Goal: Task Accomplishment & Management: Manage account settings

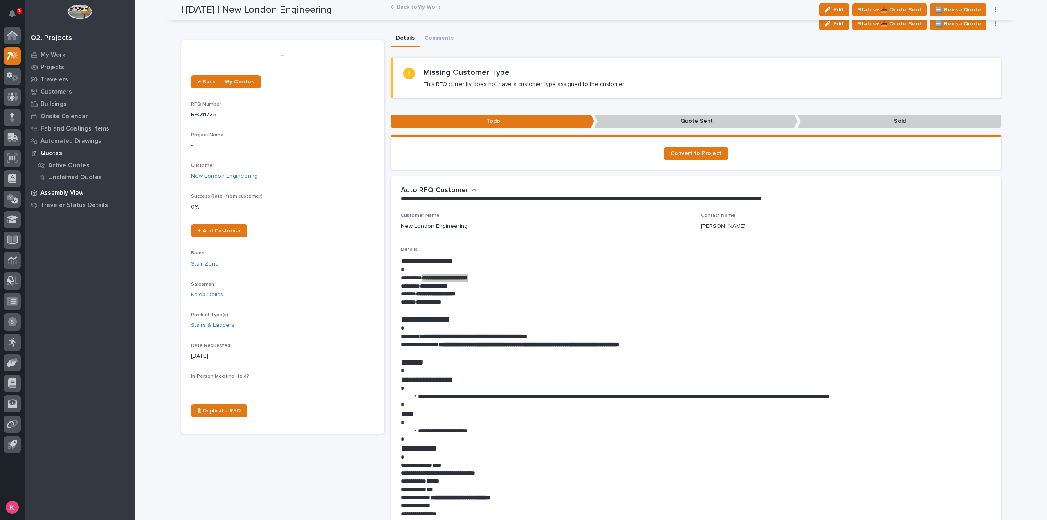
scroll to position [123, 0]
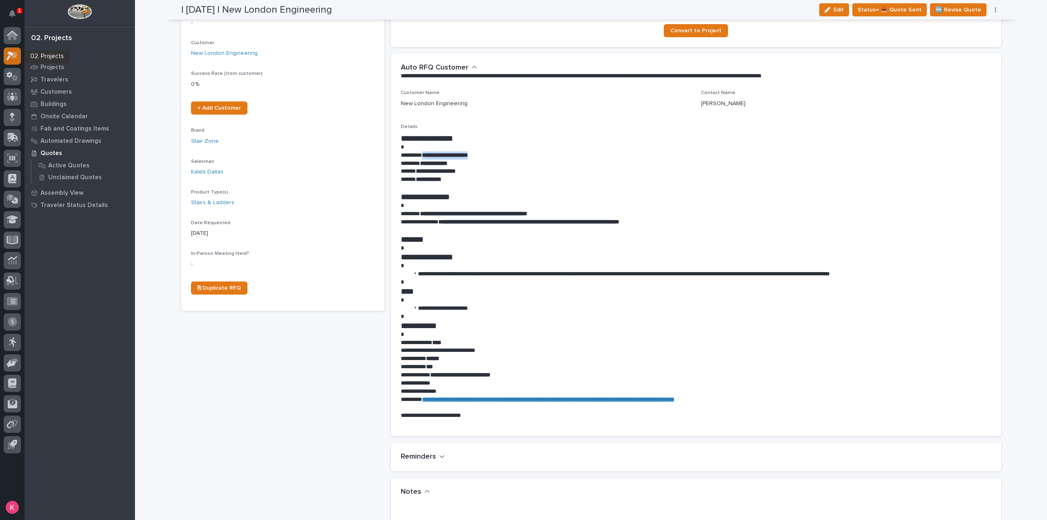
click at [16, 58] on icon at bounding box center [13, 55] width 12 height 9
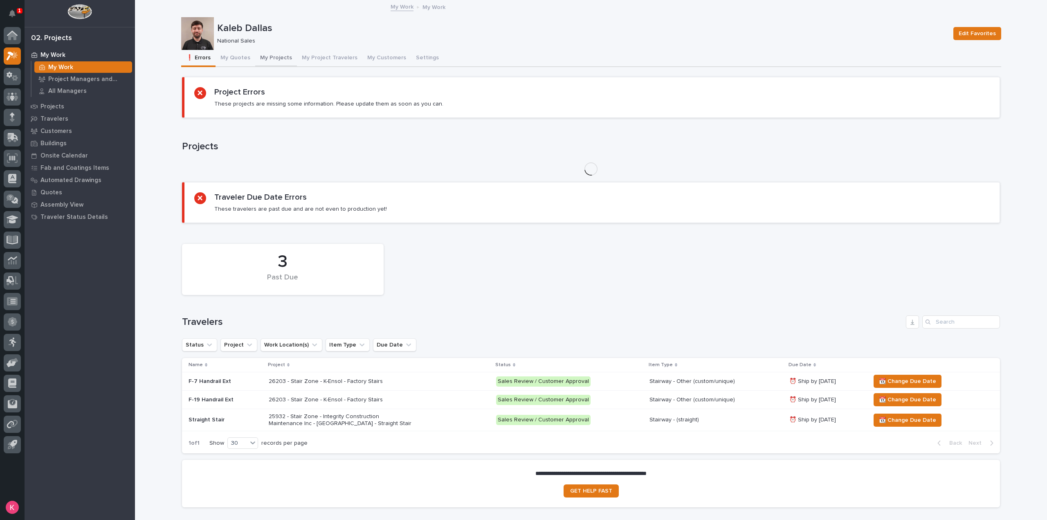
click at [281, 56] on button "My Projects" at bounding box center [276, 58] width 42 height 17
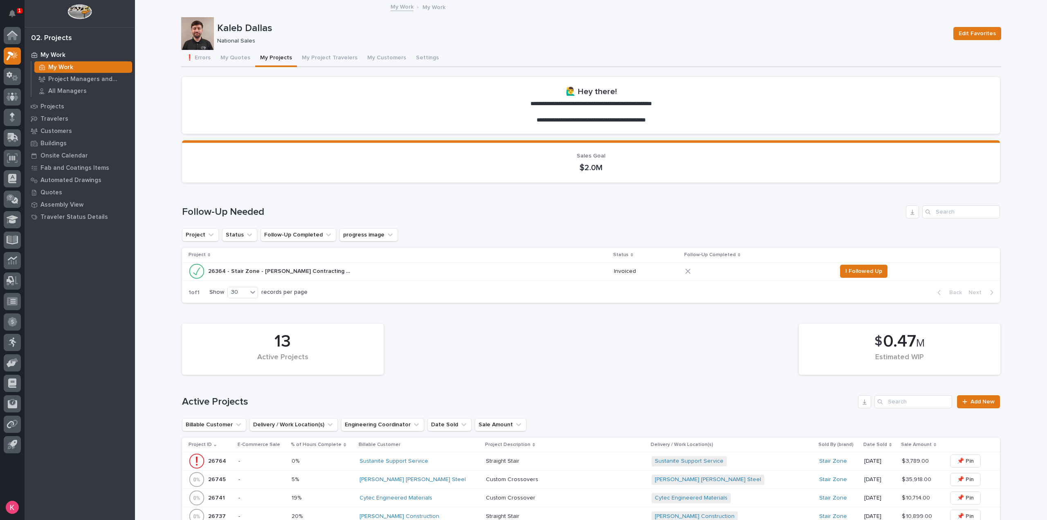
scroll to position [205, 0]
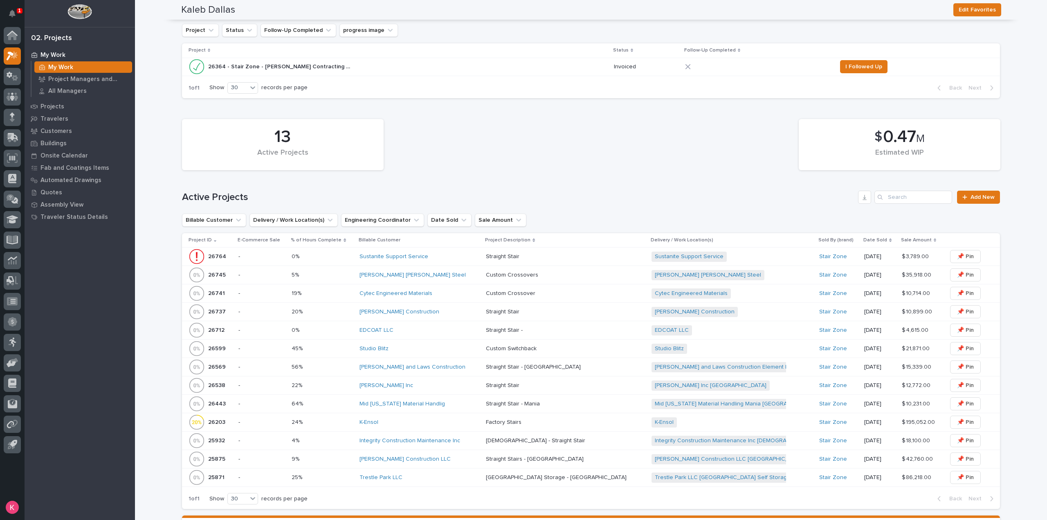
click at [448, 289] on div "Cytec Engineered Materials" at bounding box center [420, 293] width 120 height 13
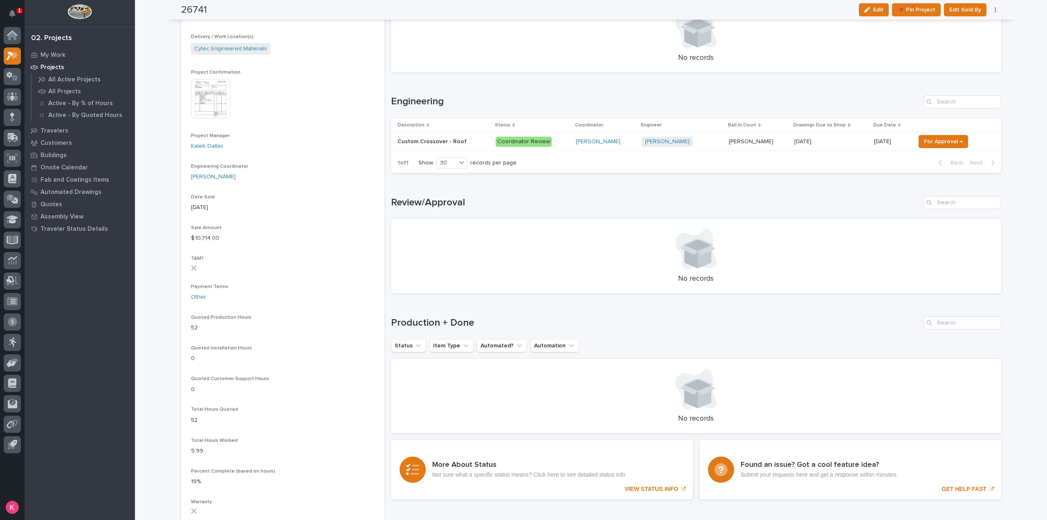
scroll to position [205, 0]
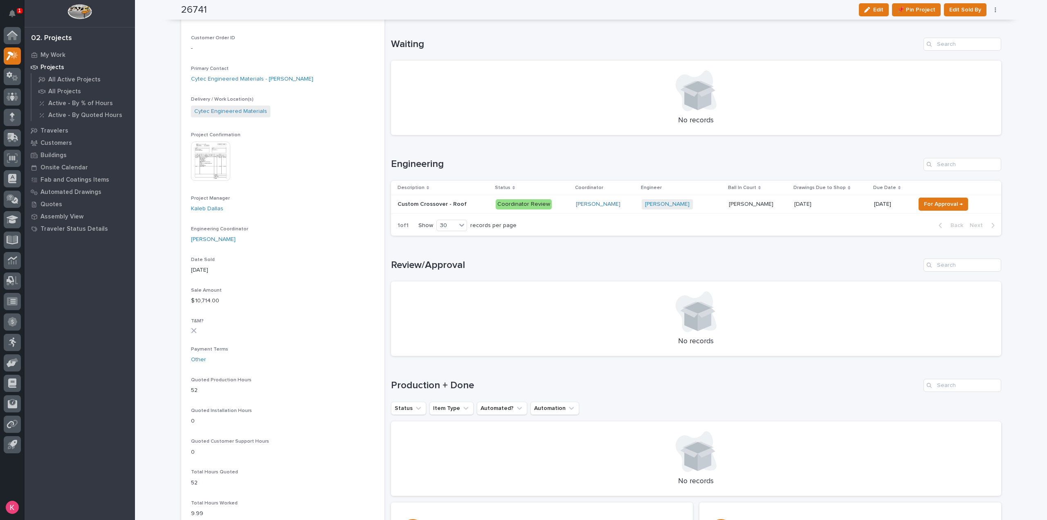
click at [681, 209] on div "[PERSON_NAME] + 0" at bounding box center [682, 204] width 81 height 17
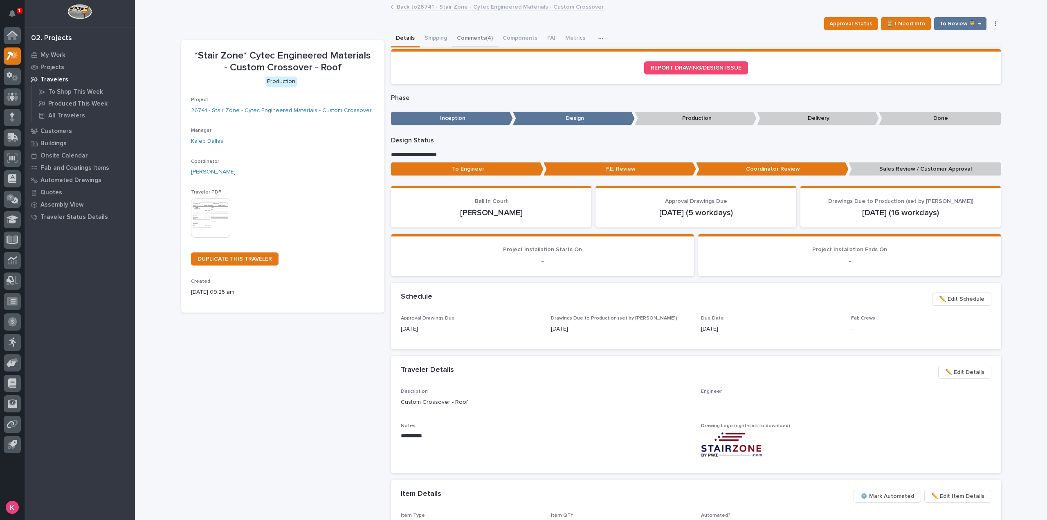
click at [461, 38] on button "Comments (4)" at bounding box center [475, 38] width 46 height 17
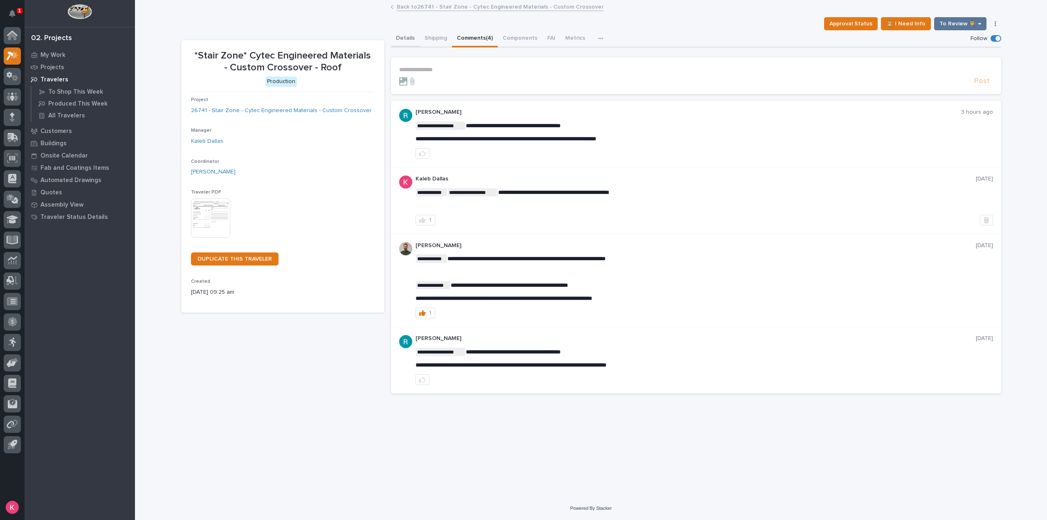
click at [402, 39] on button "Details" at bounding box center [405, 38] width 29 height 17
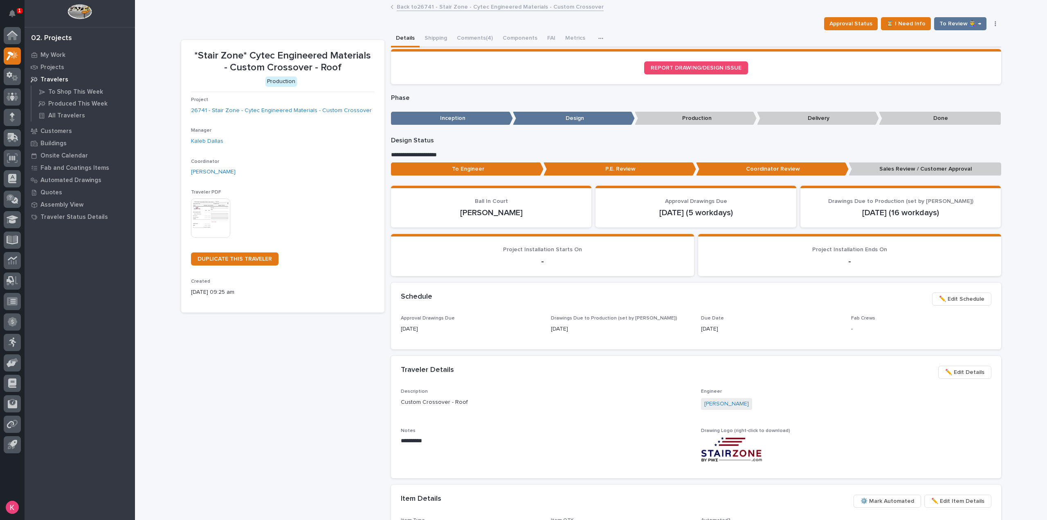
click at [429, 7] on link "Back to 26741 - Stair Zone - Cytec Engineered Materials - Custom Crossover" at bounding box center [500, 6] width 207 height 9
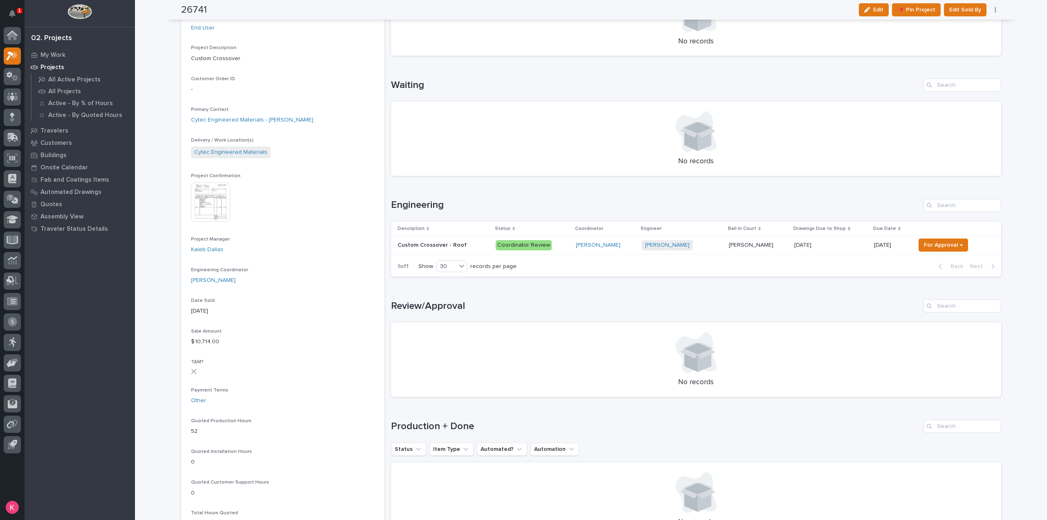
scroll to position [164, 0]
click at [209, 198] on img at bounding box center [210, 201] width 39 height 39
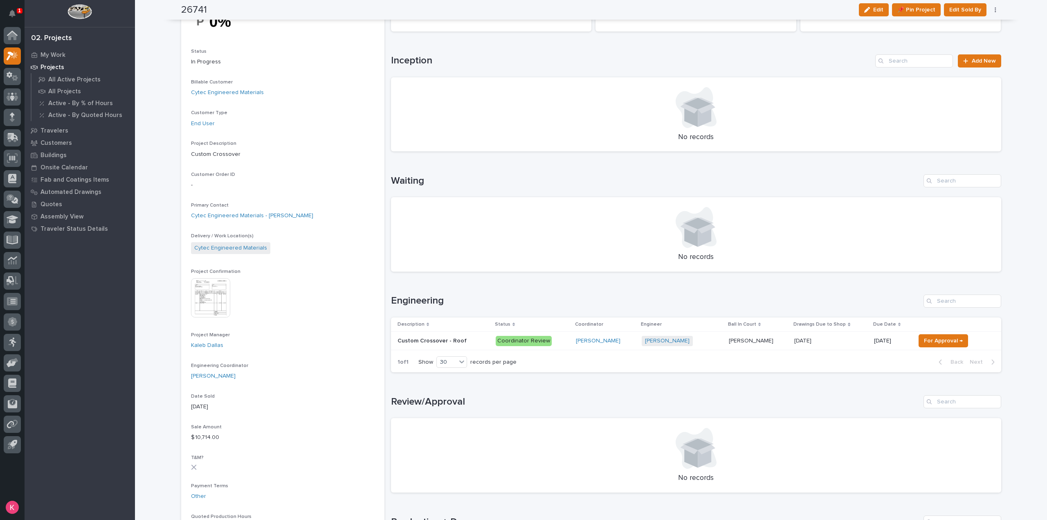
scroll to position [0, 0]
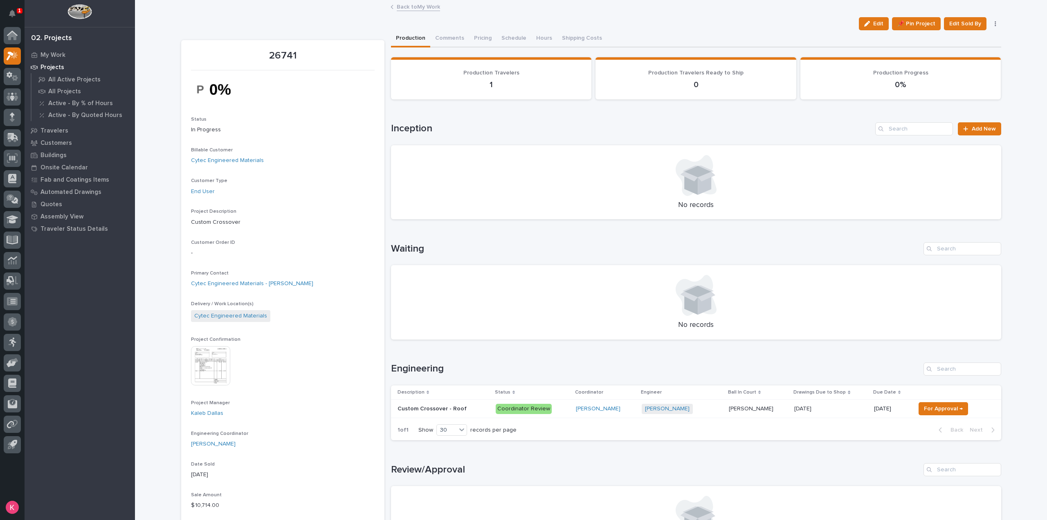
click at [201, 368] on img at bounding box center [210, 365] width 39 height 39
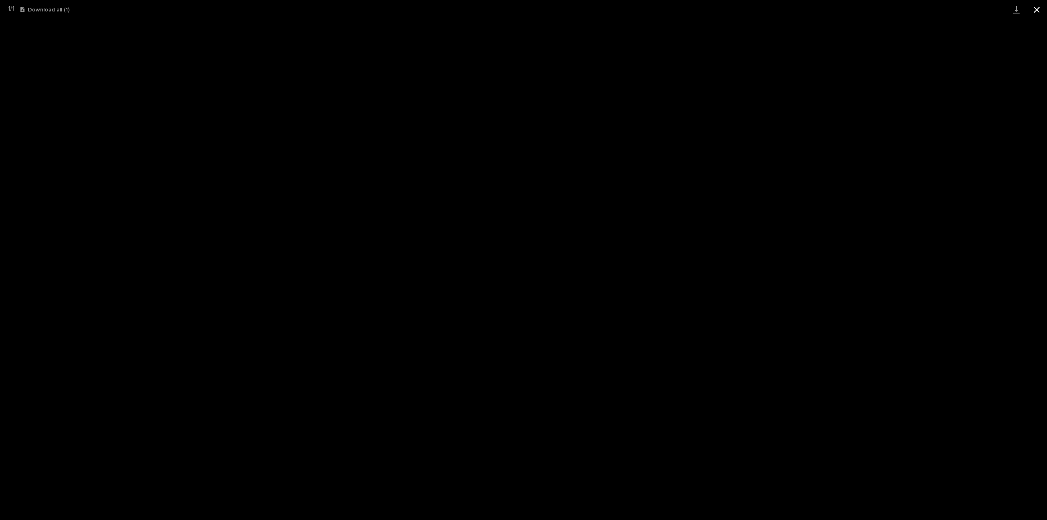
click at [1034, 13] on button "Close gallery" at bounding box center [1037, 9] width 20 height 19
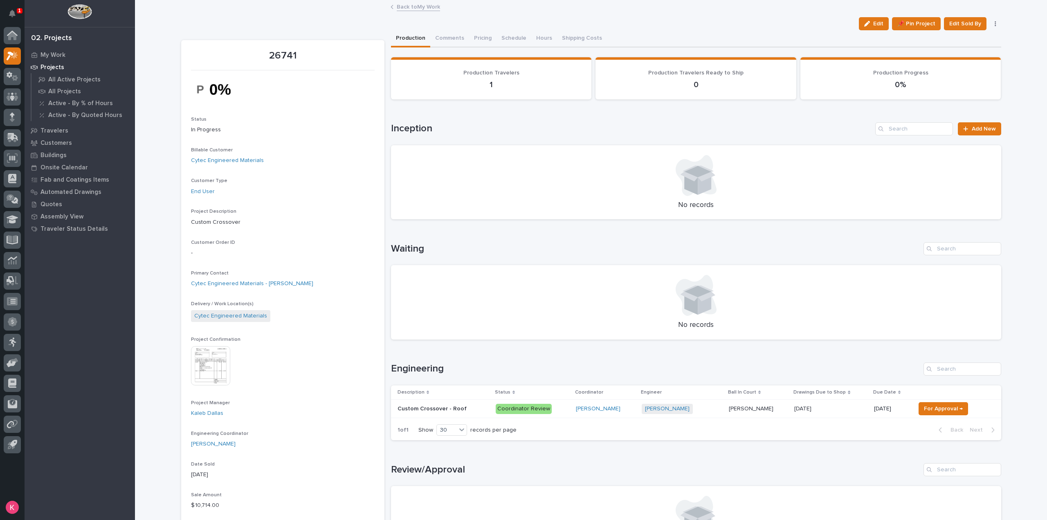
click at [553, 414] on div "Coordinator Review" at bounding box center [533, 408] width 74 height 17
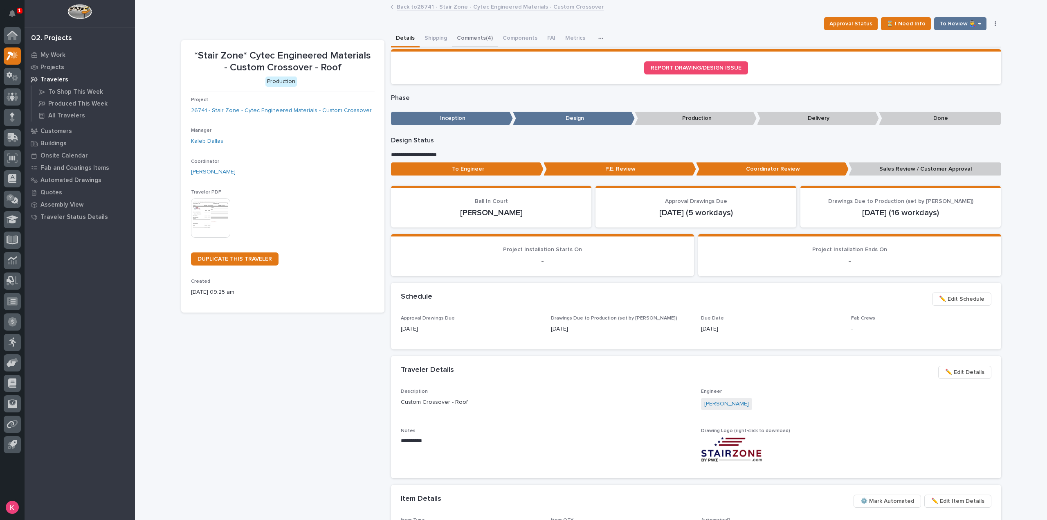
click at [472, 38] on button "Comments (4)" at bounding box center [475, 38] width 46 height 17
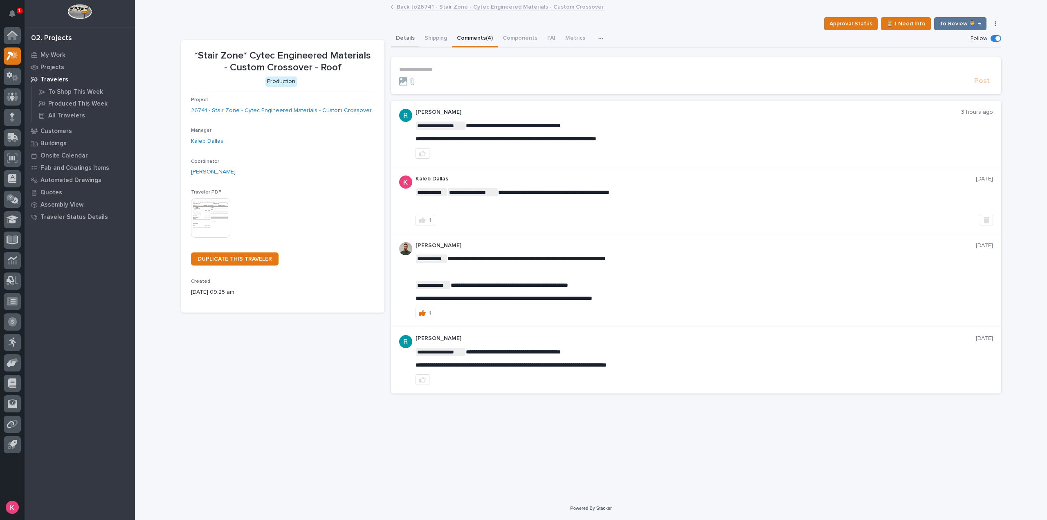
click at [401, 40] on button "Details" at bounding box center [405, 38] width 29 height 17
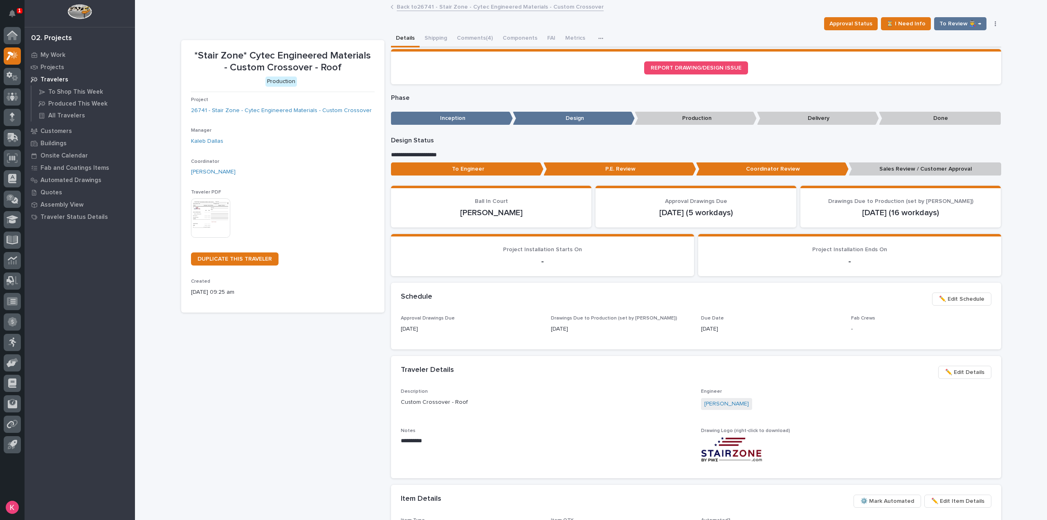
click at [965, 291] on div "Schedule ••• ✏️ Edit Schedule" at bounding box center [696, 299] width 610 height 33
click at [967, 297] on span "✏️ Edit Schedule" at bounding box center [961, 299] width 45 height 10
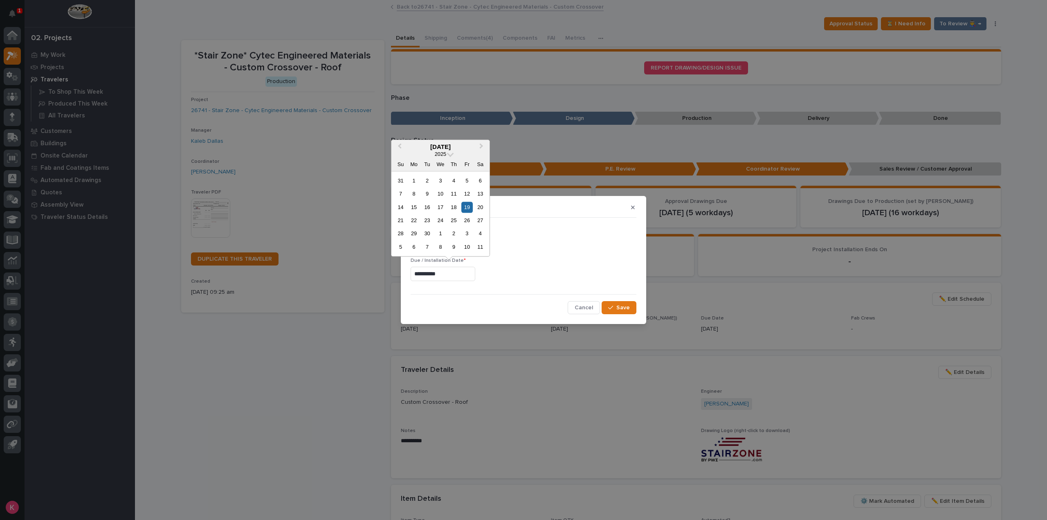
click at [458, 276] on input "**********" at bounding box center [443, 274] width 65 height 14
click at [403, 148] on button "Previous Month" at bounding box center [398, 147] width 13 height 13
click at [462, 249] on div "5" at bounding box center [466, 246] width 11 height 11
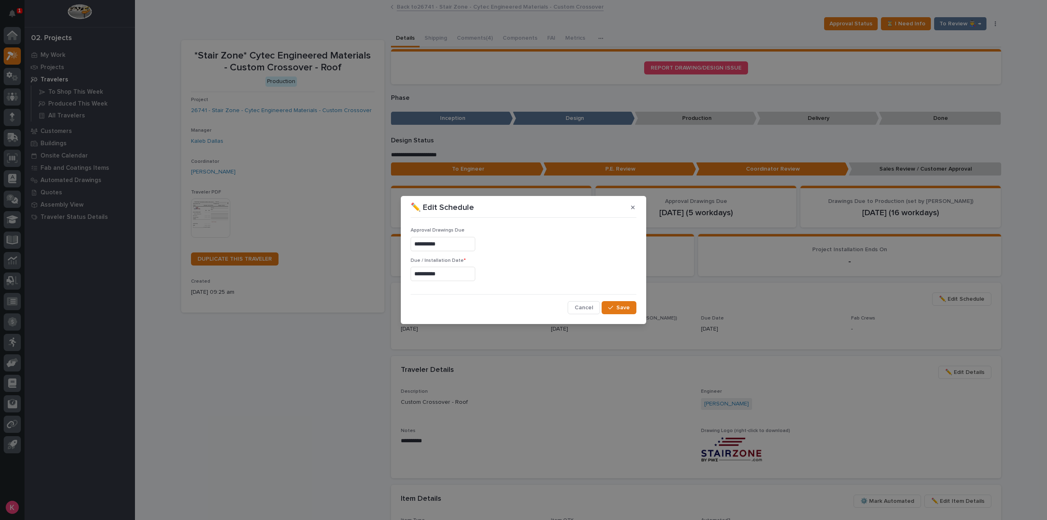
type input "**********"
click at [619, 306] on span "Save" at bounding box center [622, 307] width 13 height 7
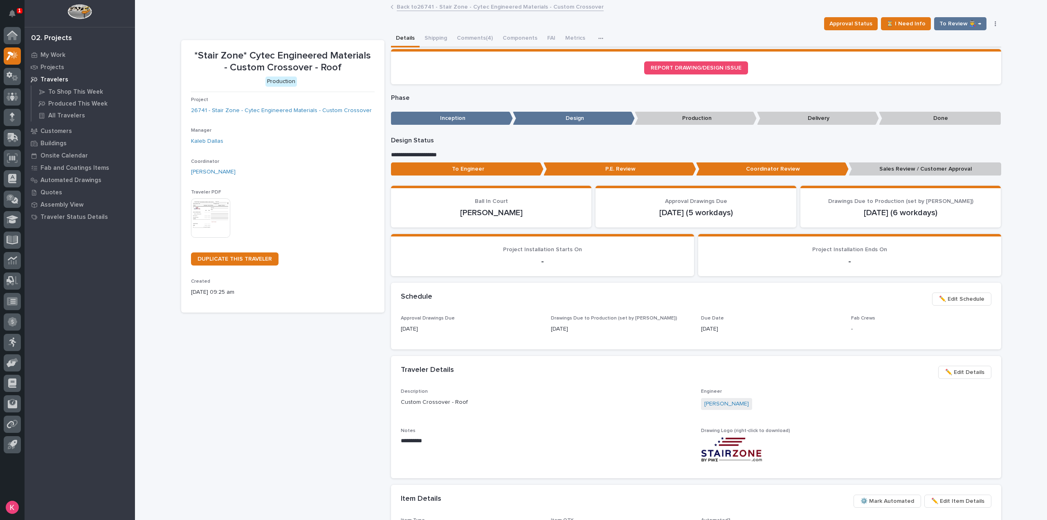
drag, startPoint x: 330, startPoint y: 345, endPoint x: 335, endPoint y: 344, distance: 4.1
click at [331, 345] on div "*Stair Zone* Cytec Engineered Materials - Custom Crossover - Roof Production Pr…" at bounding box center [282, 382] width 203 height 684
click at [416, 10] on div "Back to 26741 - Stair Zone - Cytec Engineered Materials - Custom Crossover" at bounding box center [591, 7] width 409 height 11
click at [417, 8] on link "Back to 26741 - Stair Zone - Cytec Engineered Materials - Custom Crossover" at bounding box center [500, 6] width 207 height 9
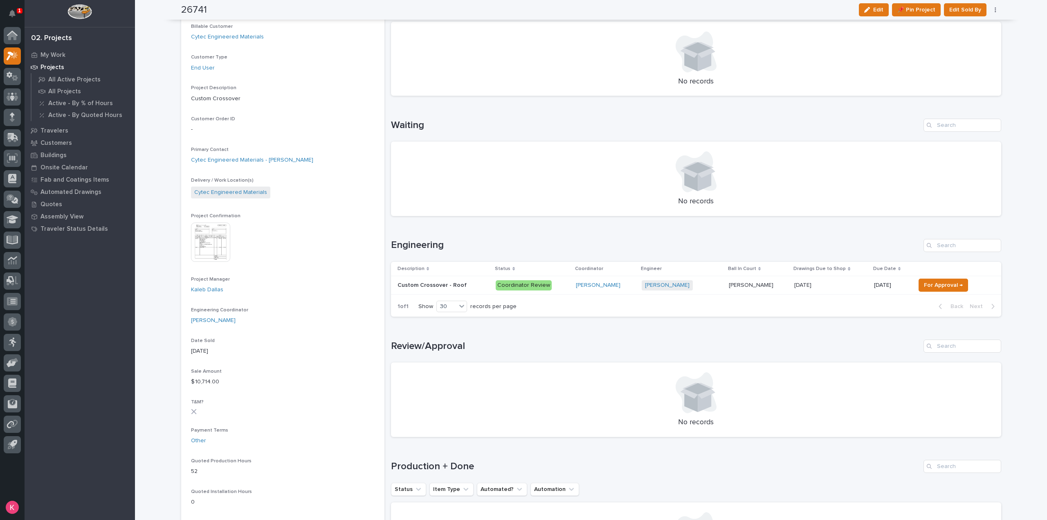
scroll to position [123, 0]
click at [224, 243] on img at bounding box center [210, 242] width 39 height 39
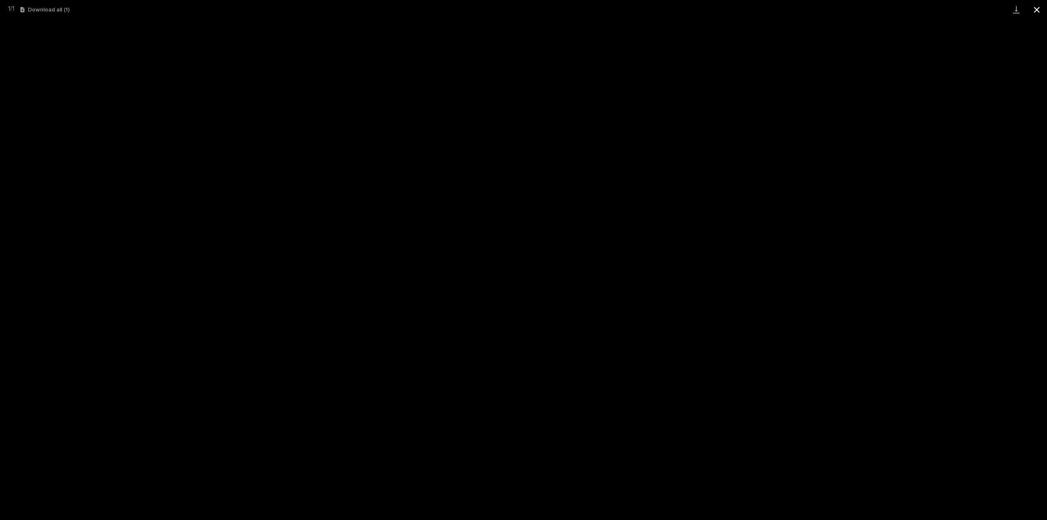
click at [1038, 9] on button "Close gallery" at bounding box center [1037, 9] width 20 height 19
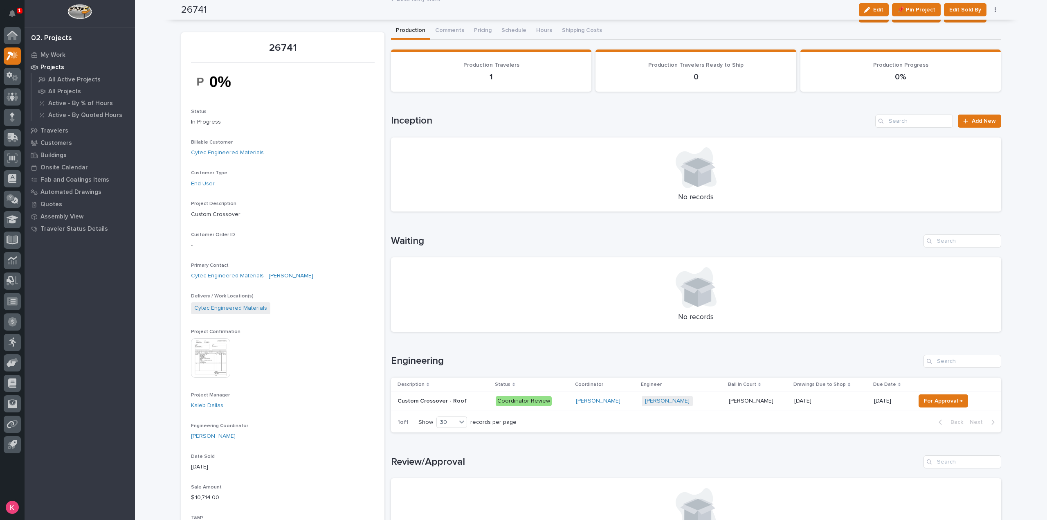
scroll to position [0, 0]
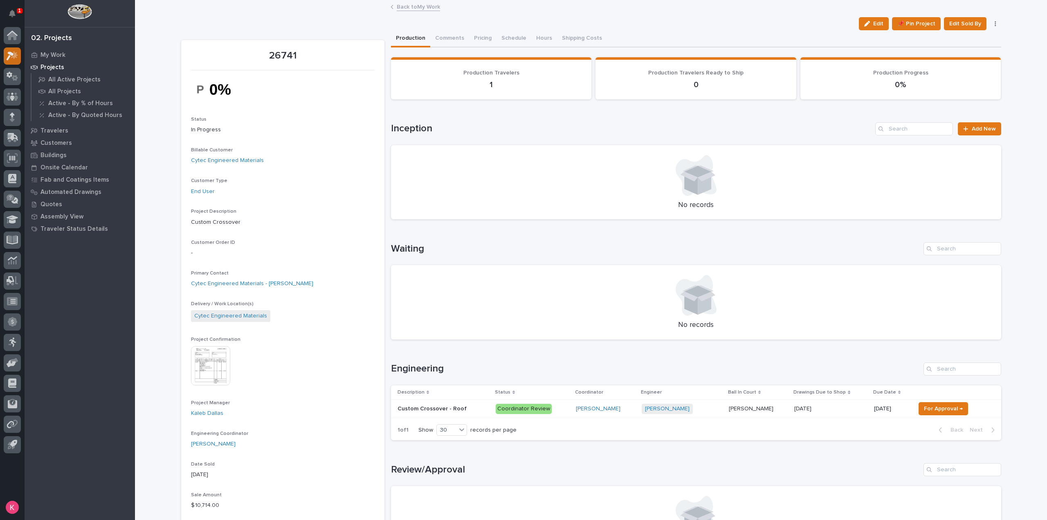
click at [13, 53] on icon at bounding box center [13, 55] width 12 height 9
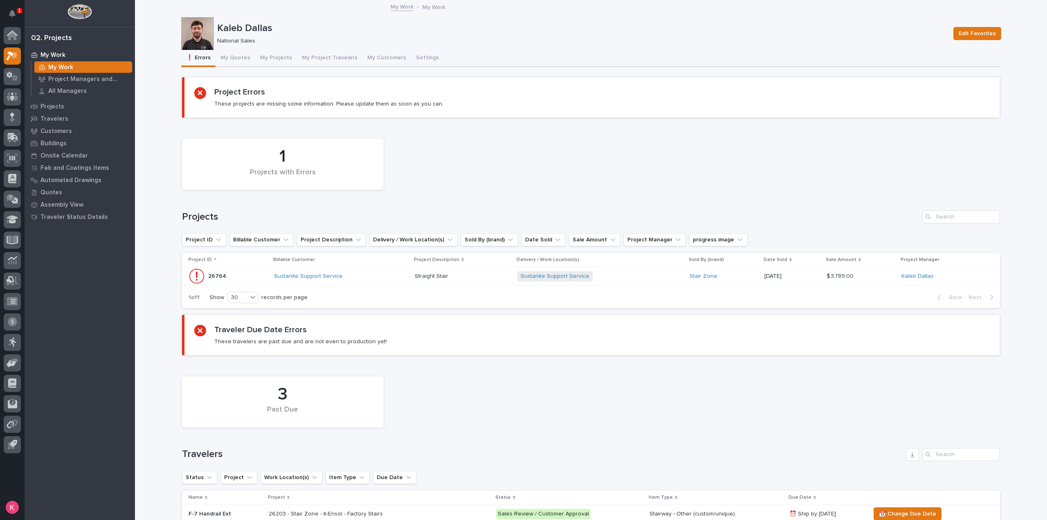
click at [359, 277] on div "Sustanite Support Service" at bounding box center [341, 276] width 134 height 7
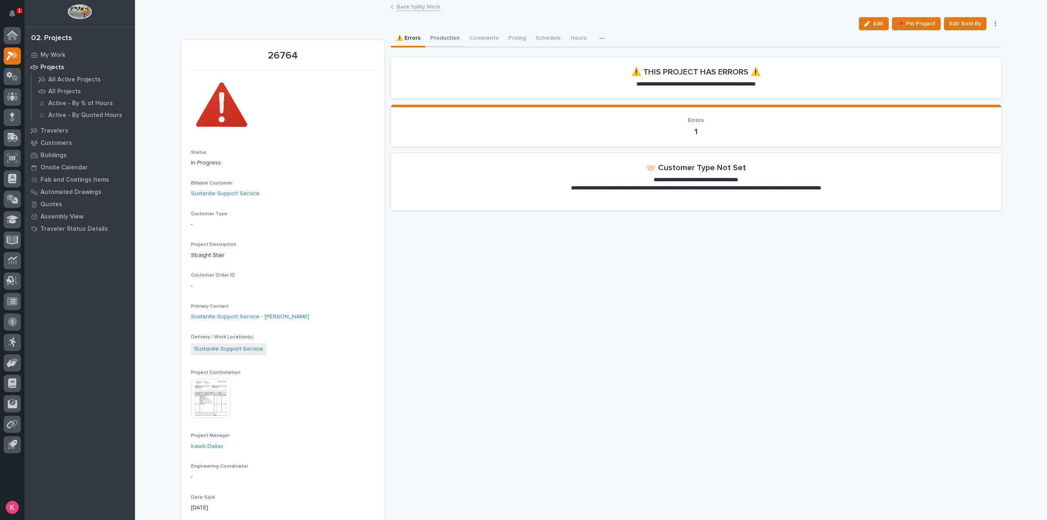
click at [448, 38] on button "Production" at bounding box center [444, 38] width 39 height 17
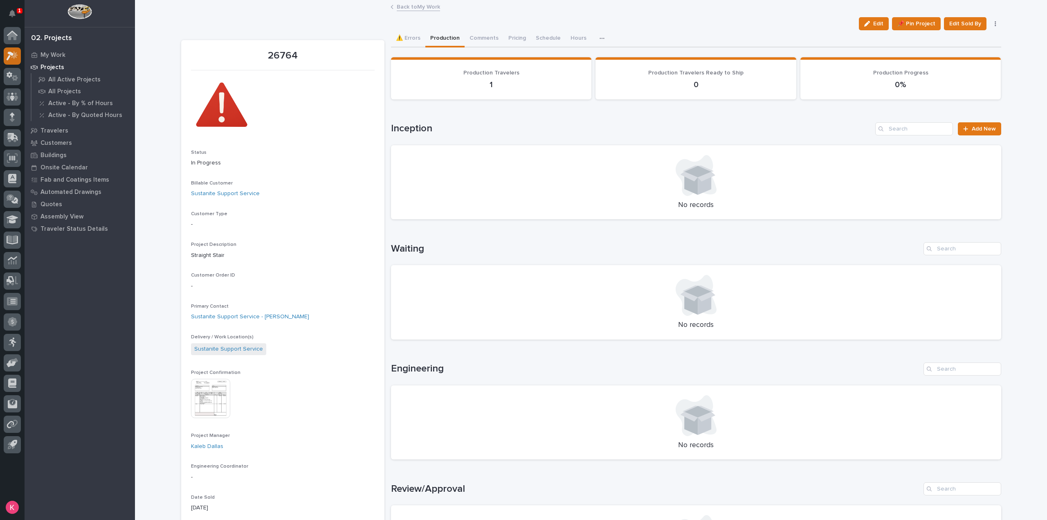
click at [12, 59] on icon at bounding box center [13, 55] width 12 height 9
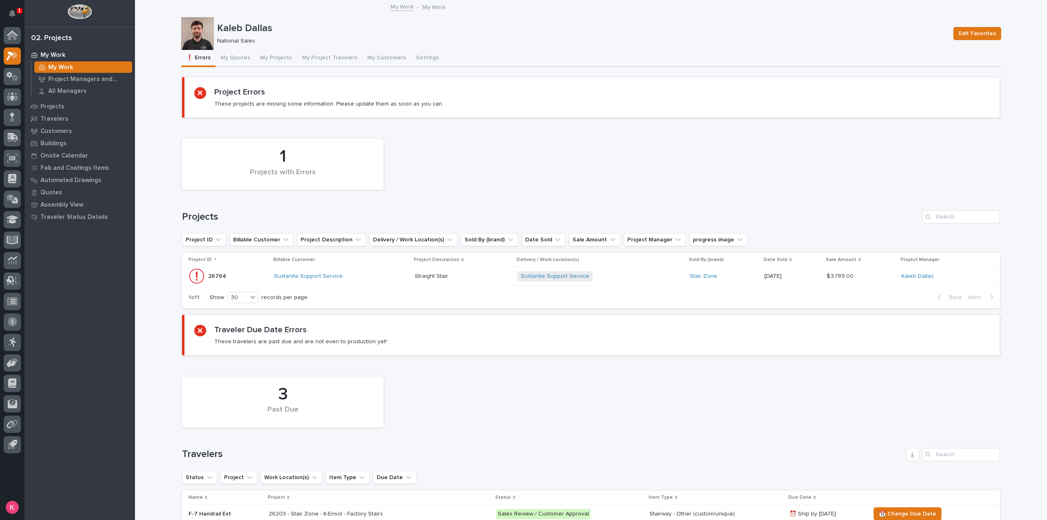
click at [467, 279] on p at bounding box center [463, 276] width 96 height 7
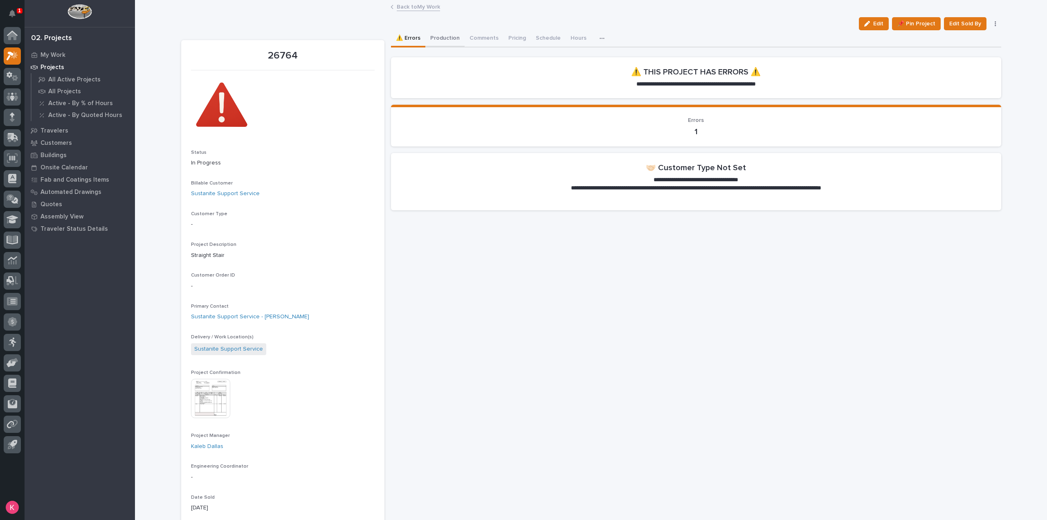
click at [437, 41] on button "Production" at bounding box center [444, 38] width 39 height 17
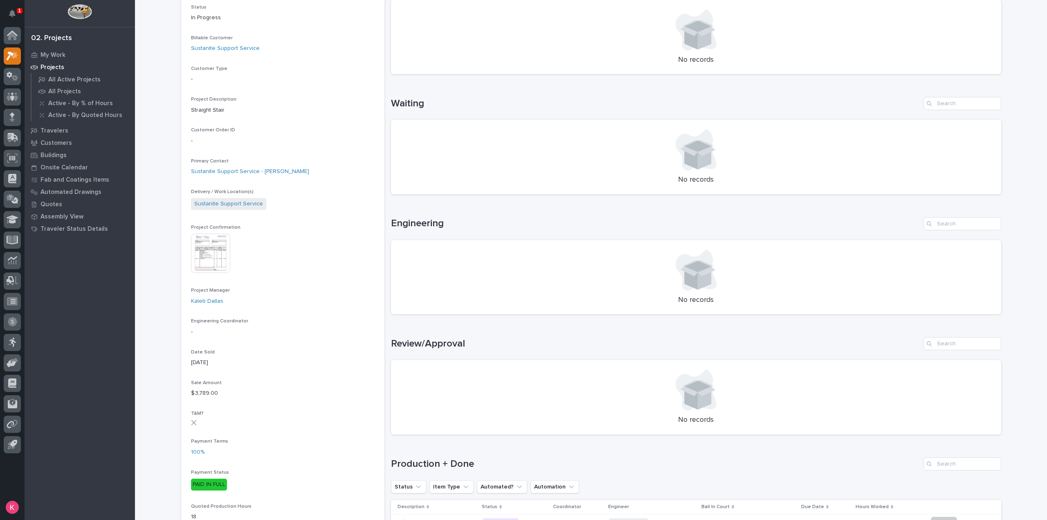
scroll to position [368, 0]
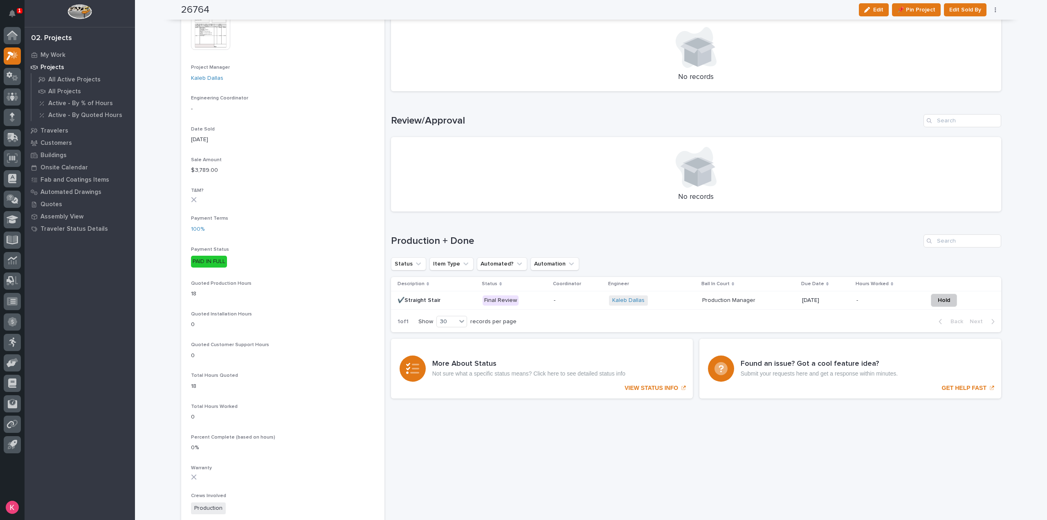
click at [576, 308] on td "-" at bounding box center [579, 300] width 56 height 18
